Goal: Use online tool/utility: Utilize a website feature to perform a specific function

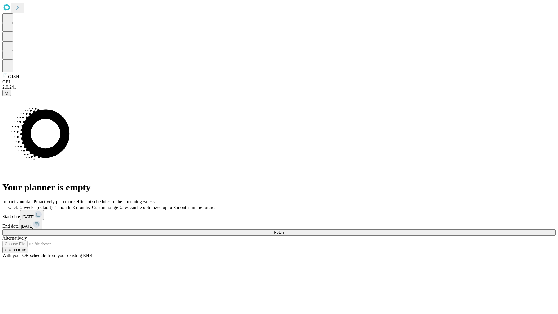
click at [284, 230] on span "Fetch" at bounding box center [279, 232] width 10 height 4
